Goal: Task Accomplishment & Management: Manage account settings

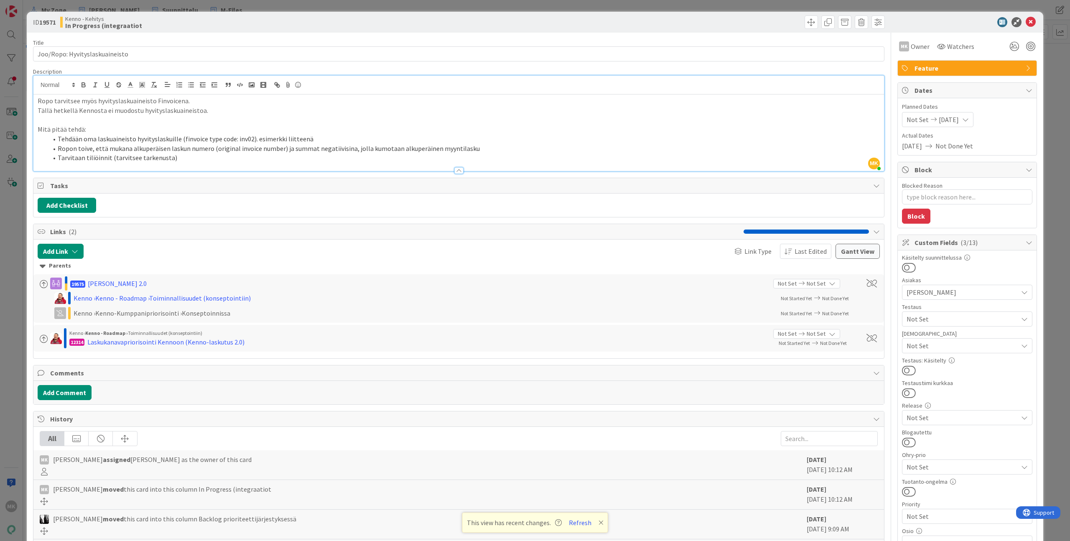
scroll to position [158, 0]
click at [220, 5] on div "ID 19571 Kenno - Kehitys In Progress (integraatiot Title 30 / 128 Joo/Ropo: Hyv…" at bounding box center [535, 270] width 1070 height 541
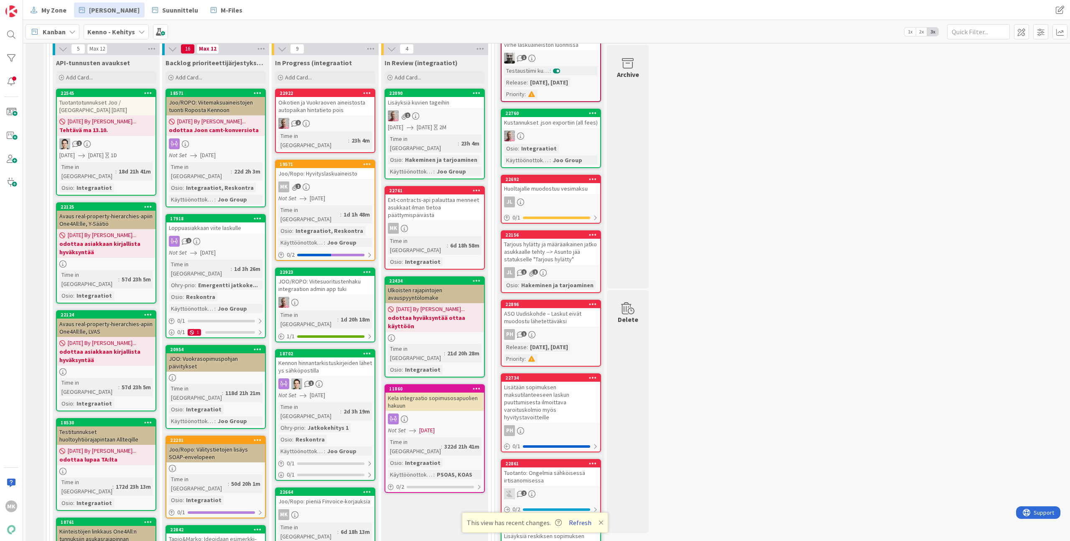
click at [579, 526] on button "Refresh" at bounding box center [580, 522] width 28 height 11
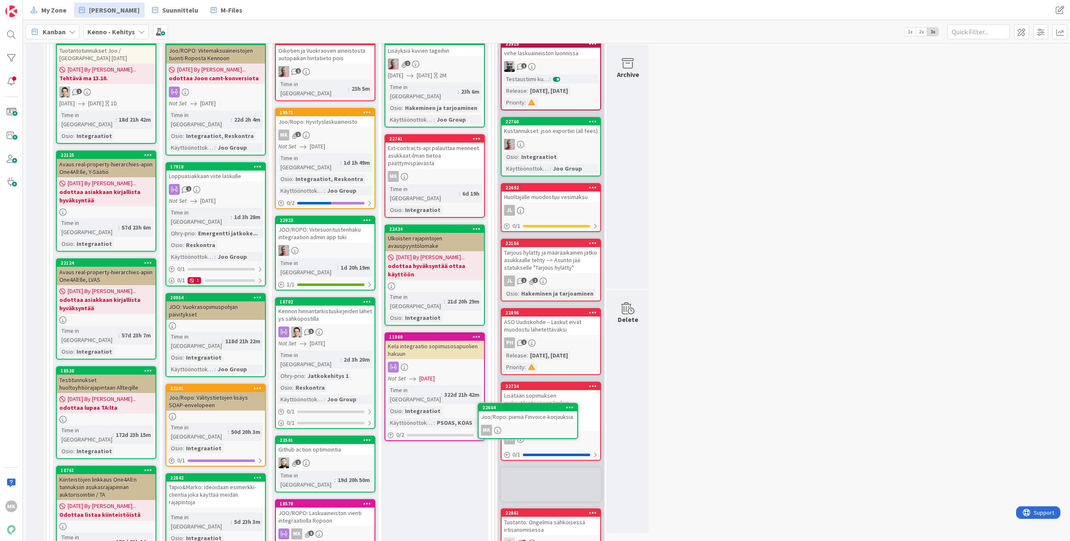
scroll to position [346, 0]
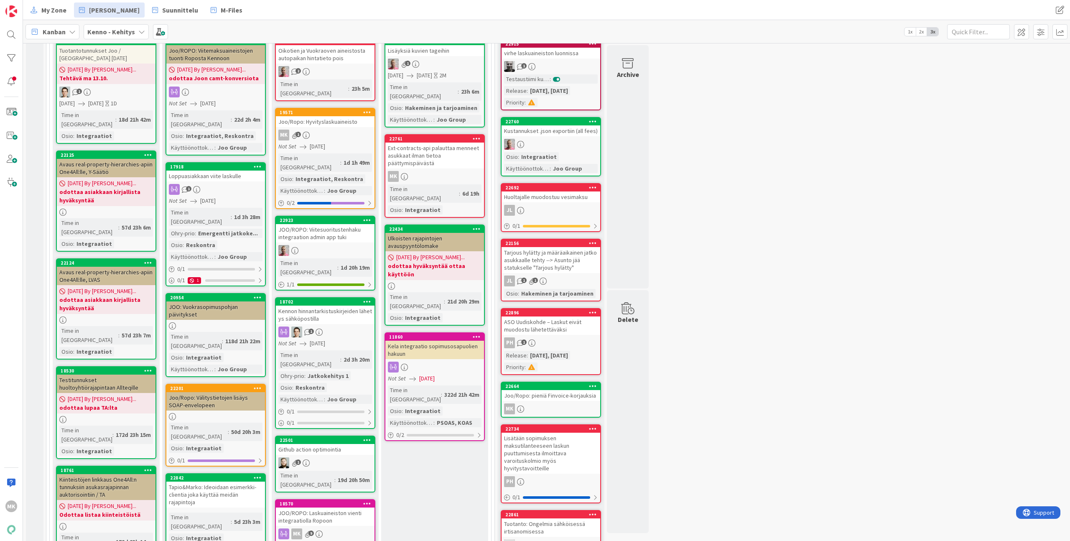
click at [540, 398] on div "Joo/Ropo: pieniä Finvoice-korjauksia" at bounding box center [551, 395] width 99 height 11
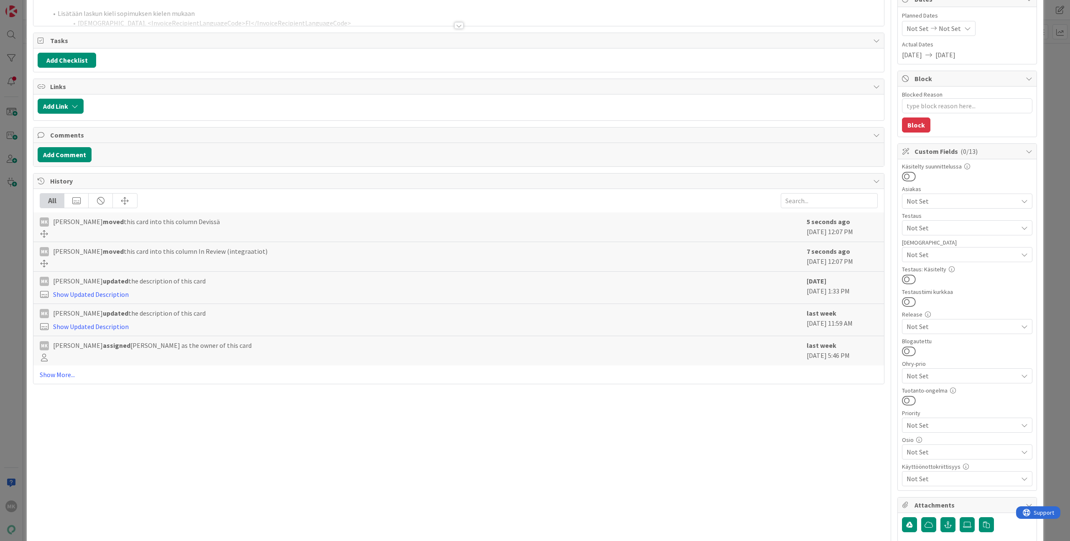
scroll to position [148, 0]
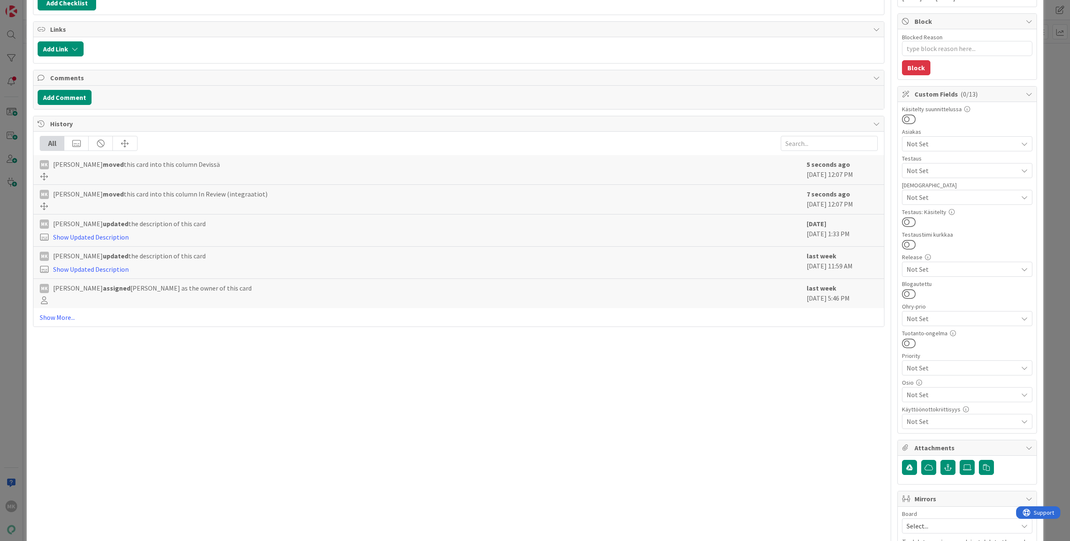
click at [923, 142] on span "Not Set" at bounding box center [962, 144] width 111 height 10
click at [928, 133] on div "Asiakas" at bounding box center [967, 132] width 130 height 6
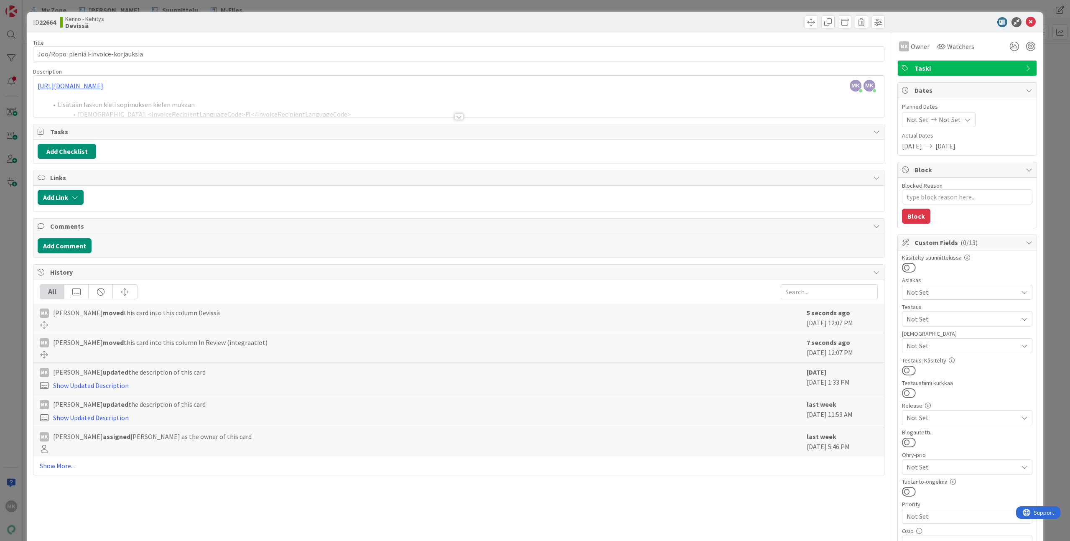
scroll to position [37, 0]
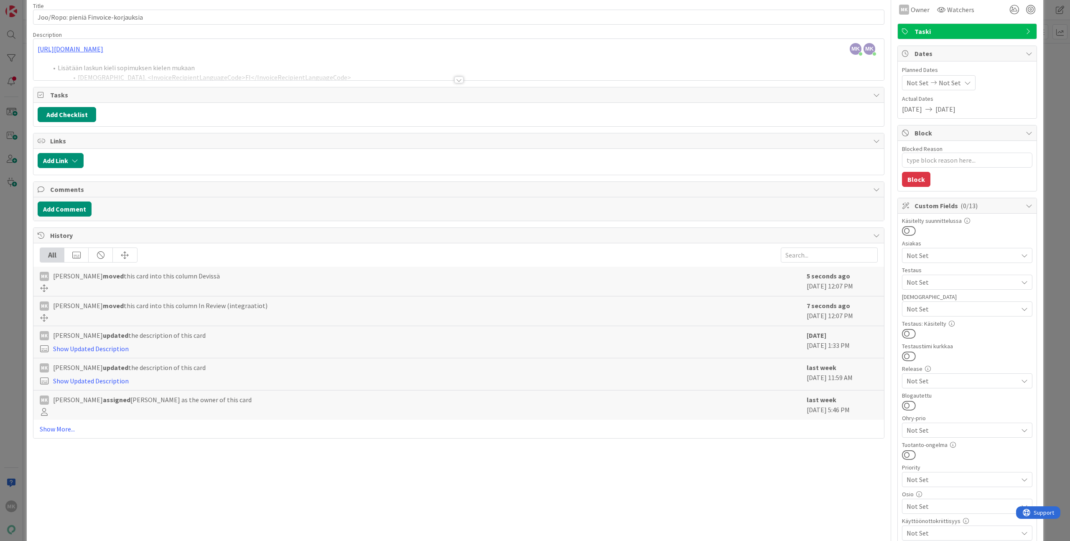
click at [950, 254] on span "Not Set" at bounding box center [962, 255] width 111 height 10
click at [951, 345] on link "JOO" at bounding box center [965, 350] width 133 height 15
click at [956, 242] on div "Asiakas" at bounding box center [967, 243] width 130 height 6
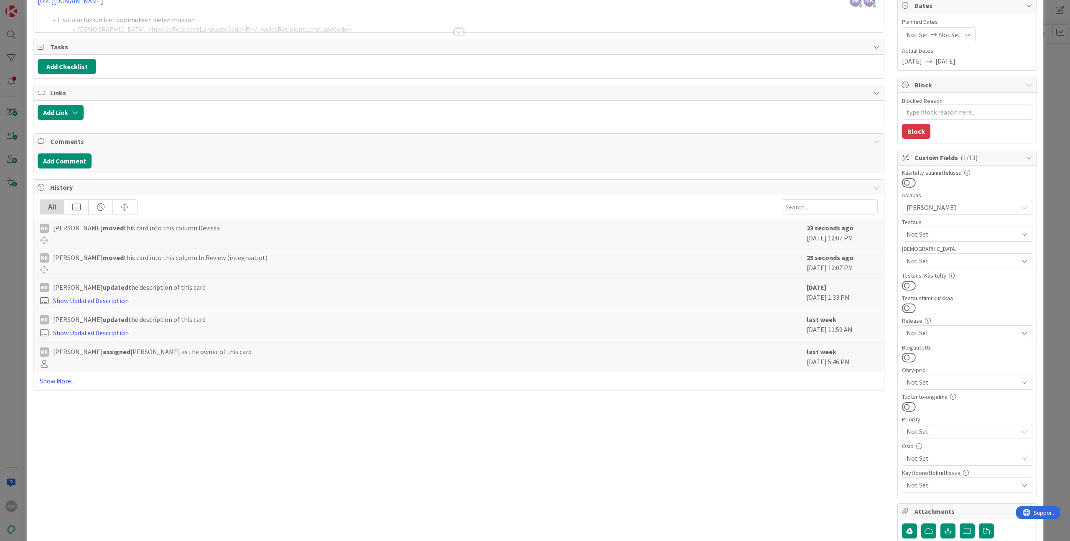
scroll to position [90, 0]
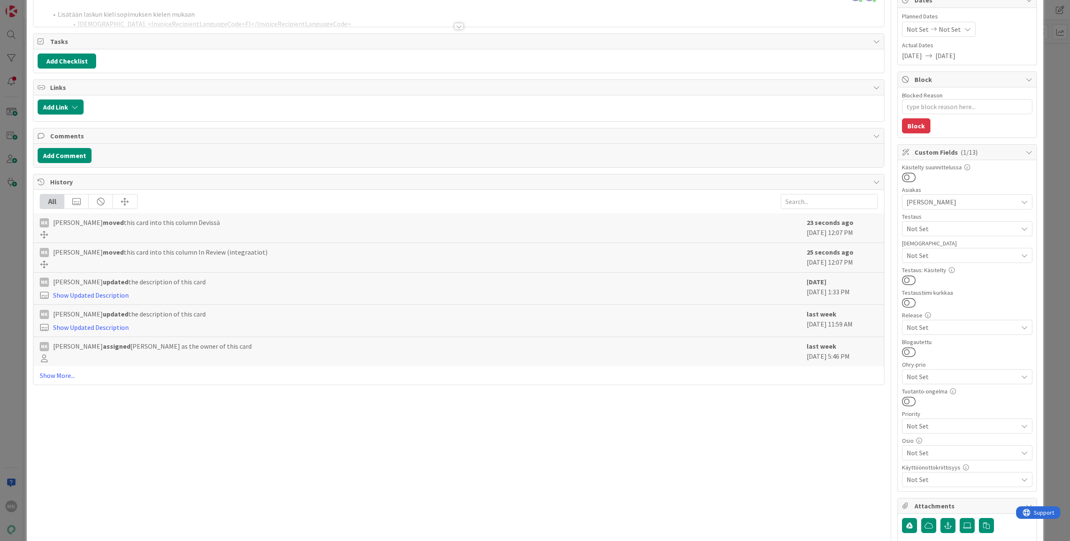
click at [922, 457] on span "Not Set" at bounding box center [962, 453] width 111 height 10
click at [801, 460] on div "Title 36 / 128 Joo/Ropo: pieniä Finvoice-korjauksia Description MK Marko Kankaa…" at bounding box center [459, 297] width 852 height 710
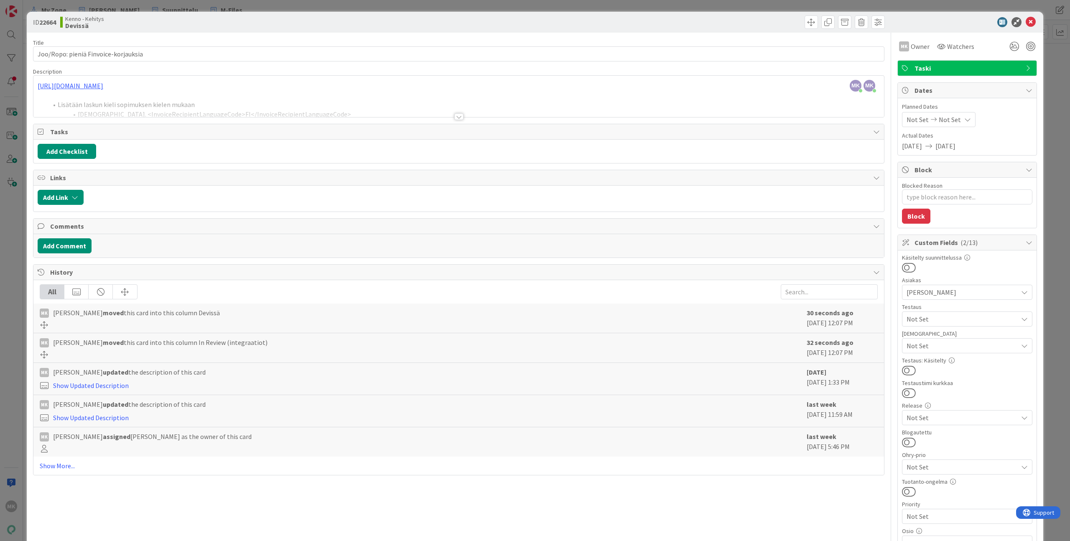
drag, startPoint x: 1048, startPoint y: 291, endPoint x: 1044, endPoint y: 292, distance: 4.3
click at [1048, 291] on div "ID 22664 Kenno - Kehitys Devissä Title 36 / 128 Joo/Ropo: pieniä Finvoice-korja…" at bounding box center [535, 270] width 1070 height 541
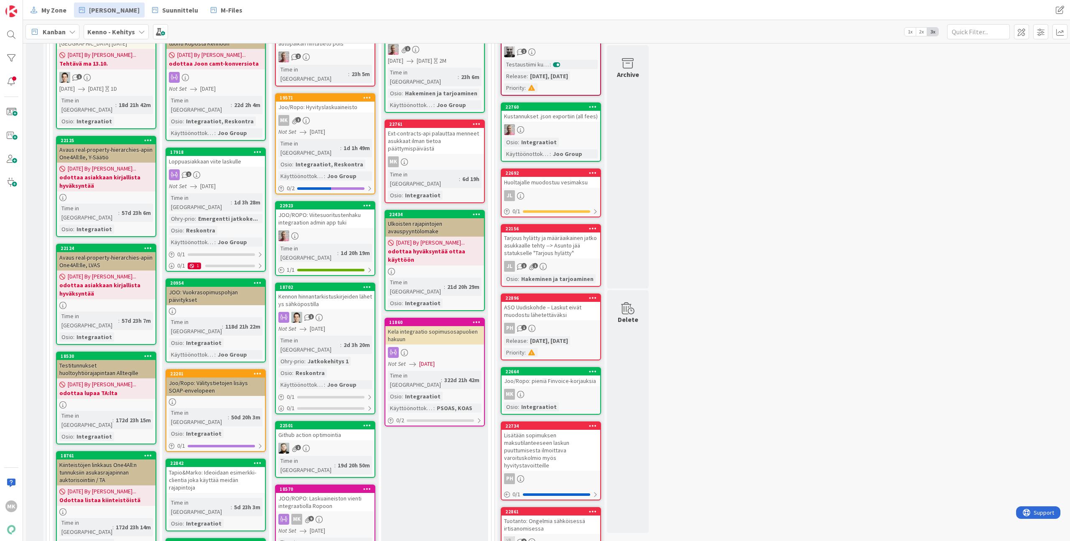
scroll to position [237, 0]
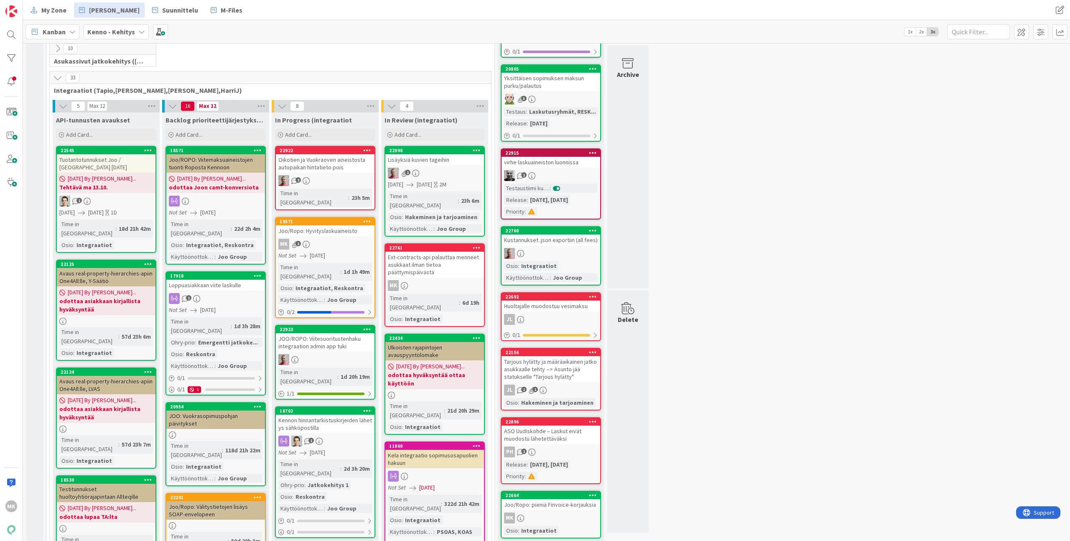
click at [362, 225] on div "Joo/Ropo: Hyvityslaskuaineisto" at bounding box center [325, 230] width 99 height 11
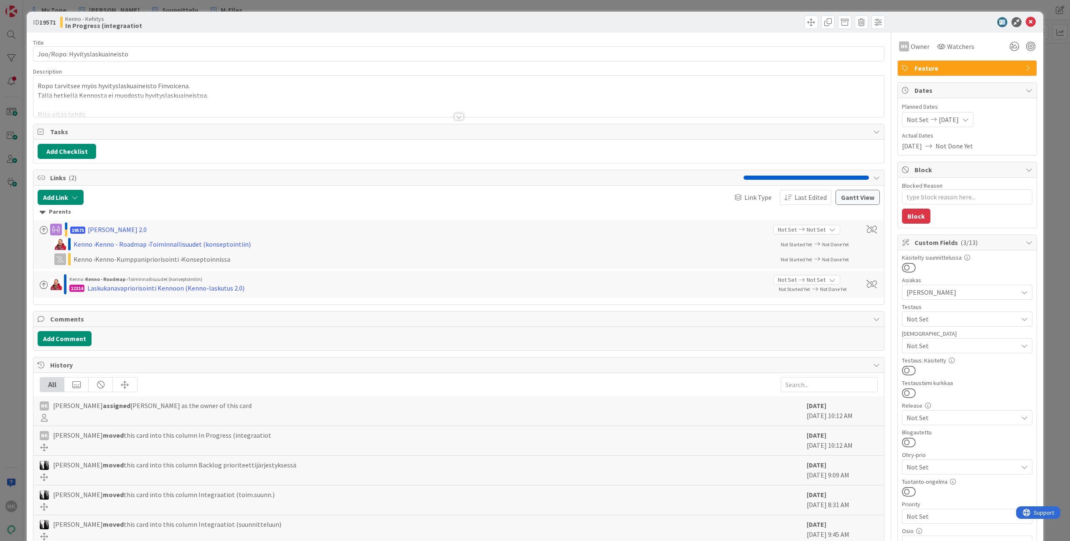
click at [366, 123] on div "Title 30 / 128 Joo/Ropo: Hyvityslaskuaineisto Description Ropo tarvitsee myös h…" at bounding box center [459, 420] width 852 height 775
click at [368, 112] on div at bounding box center [458, 106] width 851 height 21
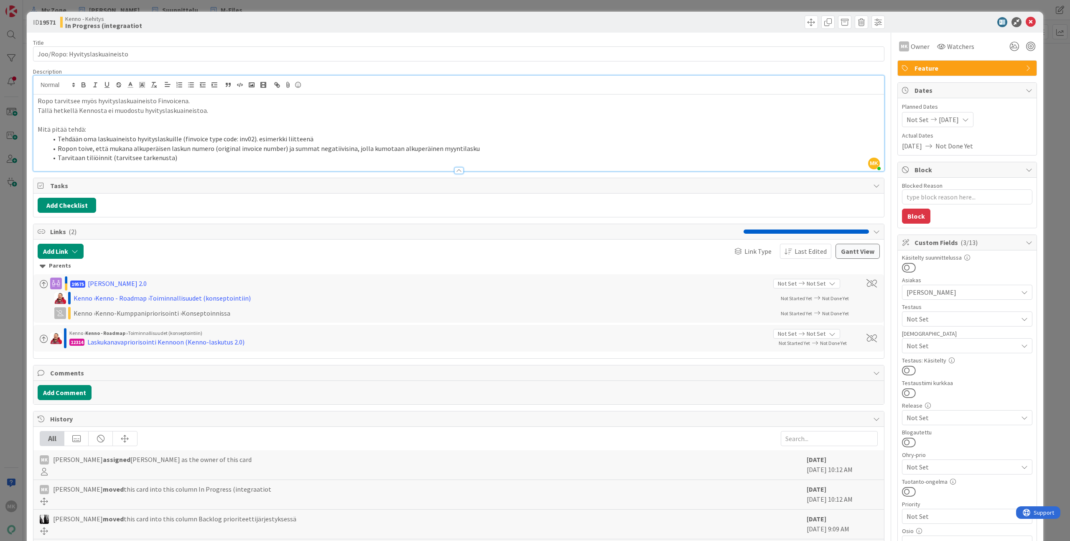
type textarea "x"
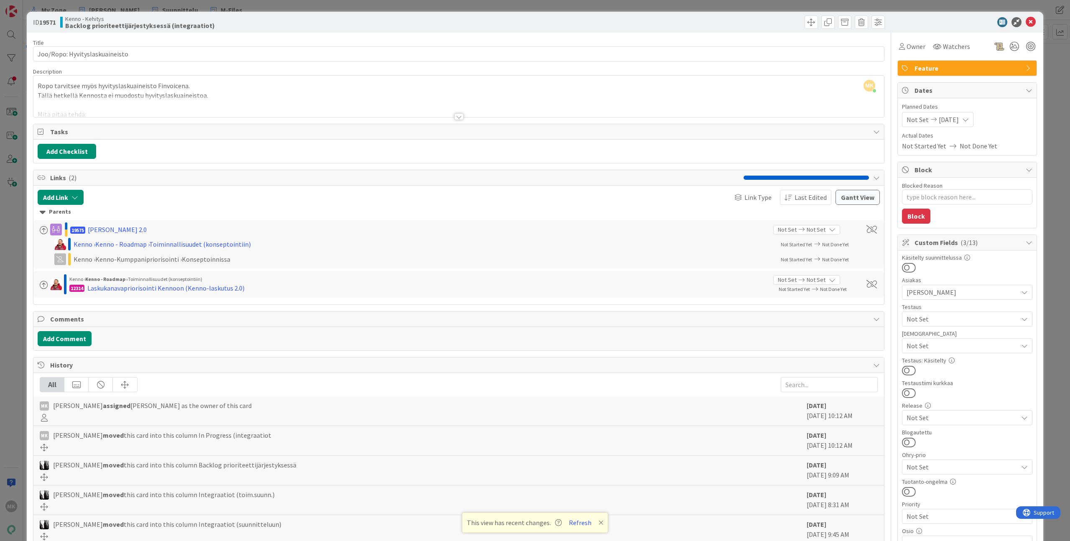
type textarea "x"
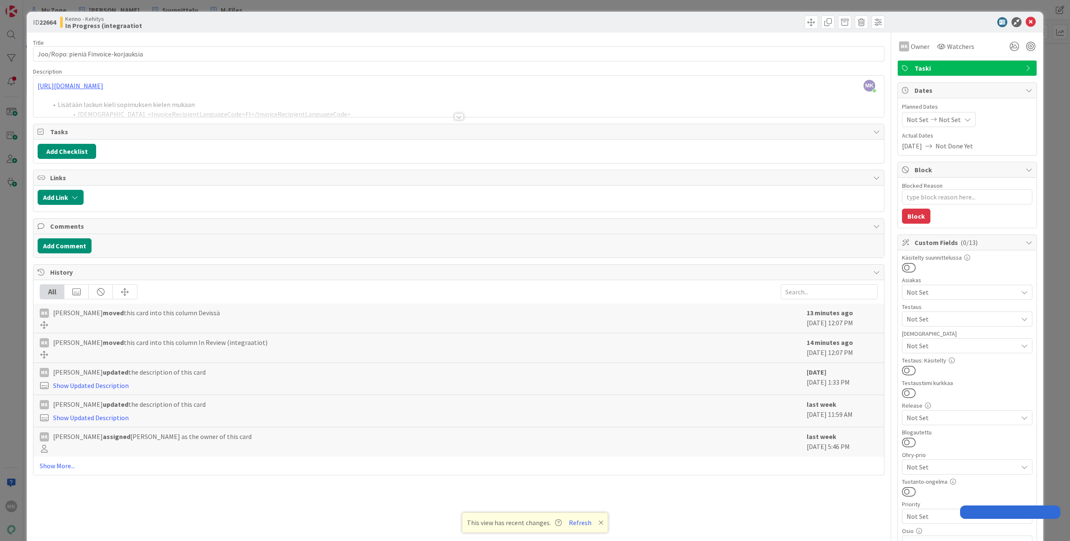
type textarea "x"
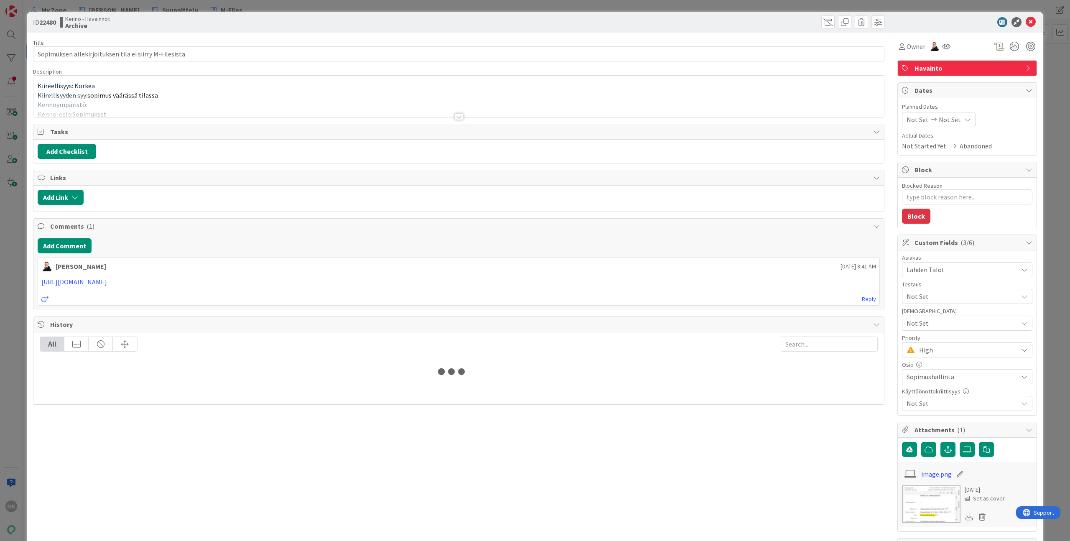
type textarea "x"
